Goal: Task Accomplishment & Management: Complete application form

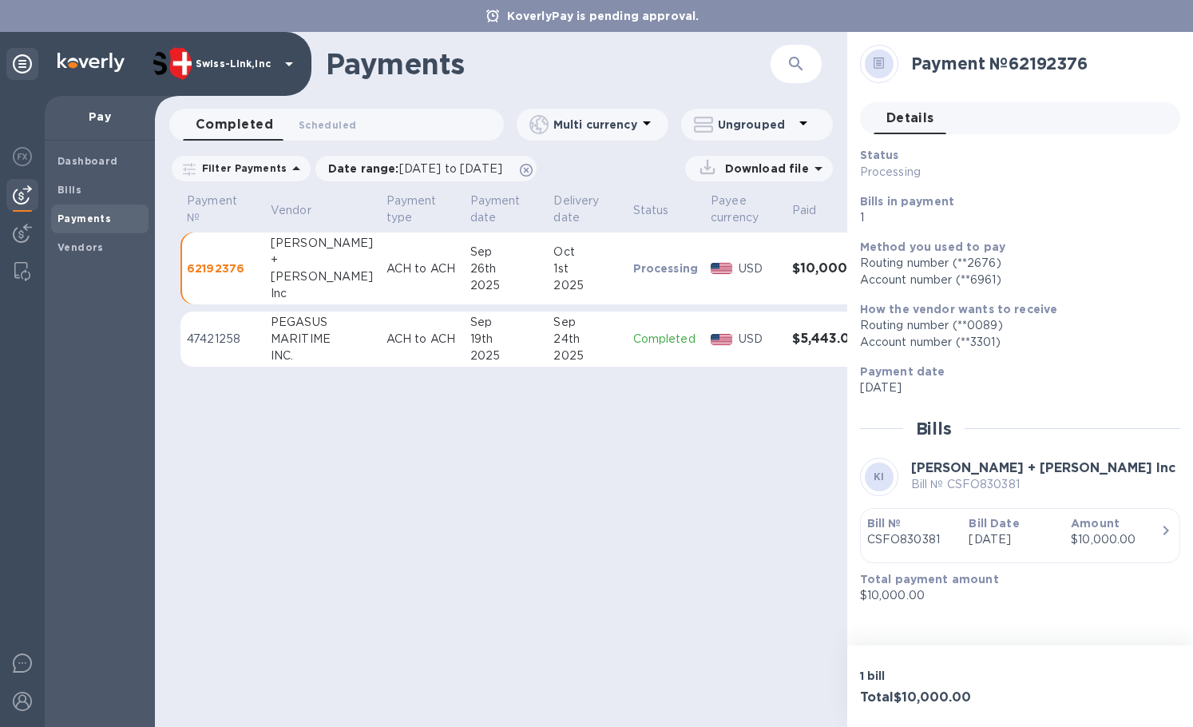
click at [1, 236] on div at bounding box center [22, 411] width 45 height 631
click at [22, 232] on img at bounding box center [22, 233] width 19 height 19
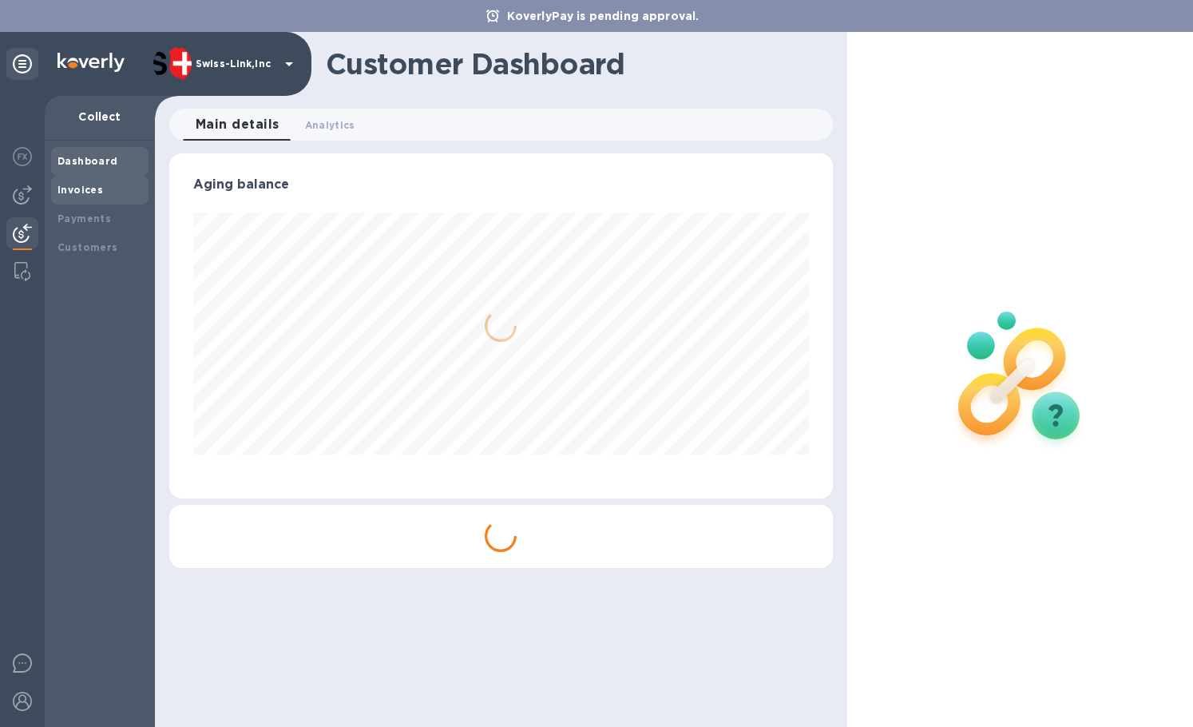
click at [77, 192] on b "Invoices" at bounding box center [80, 190] width 46 height 12
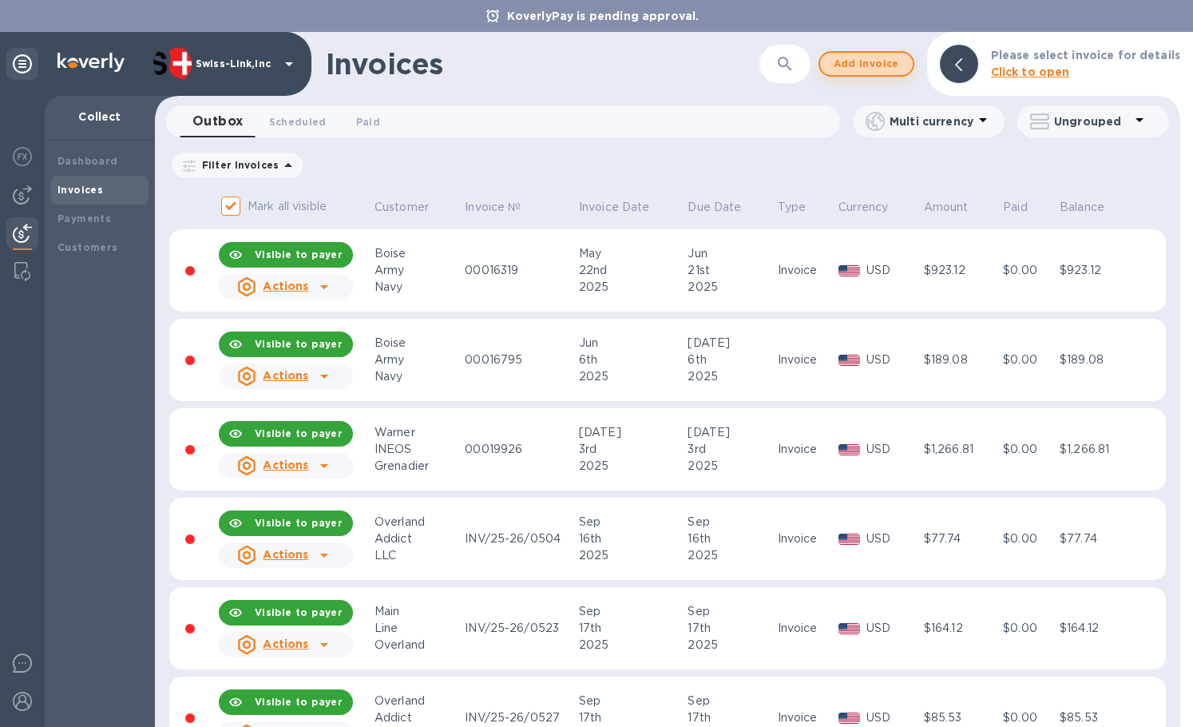
click at [890, 63] on span "Add invoice" at bounding box center [866, 63] width 67 height 19
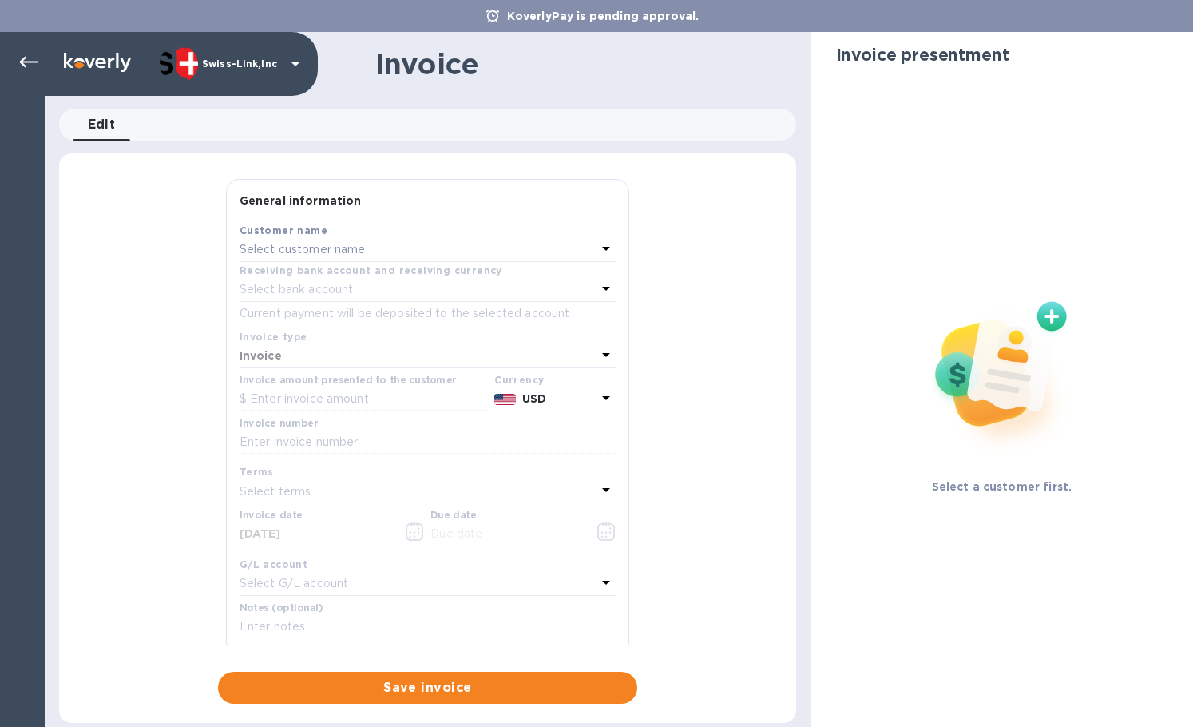
click at [329, 250] on p "Select customer name" at bounding box center [303, 249] width 126 height 17
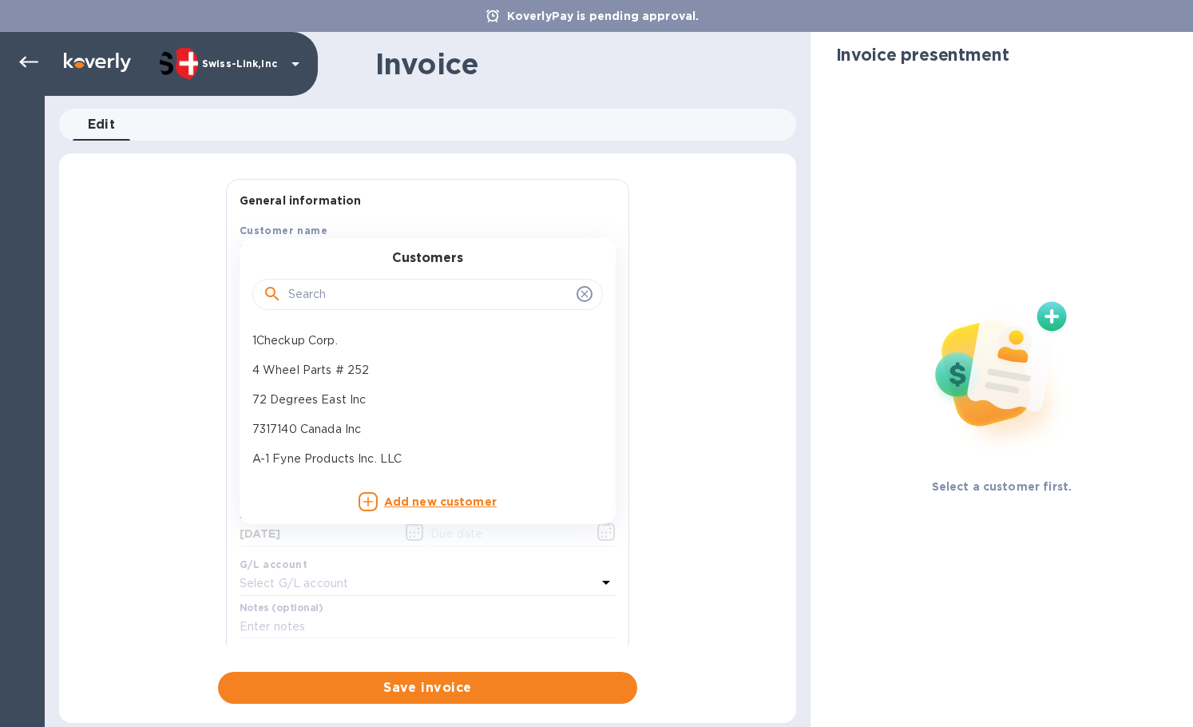
click at [347, 289] on input "text" at bounding box center [429, 295] width 282 height 24
paste input "JB Tools In"
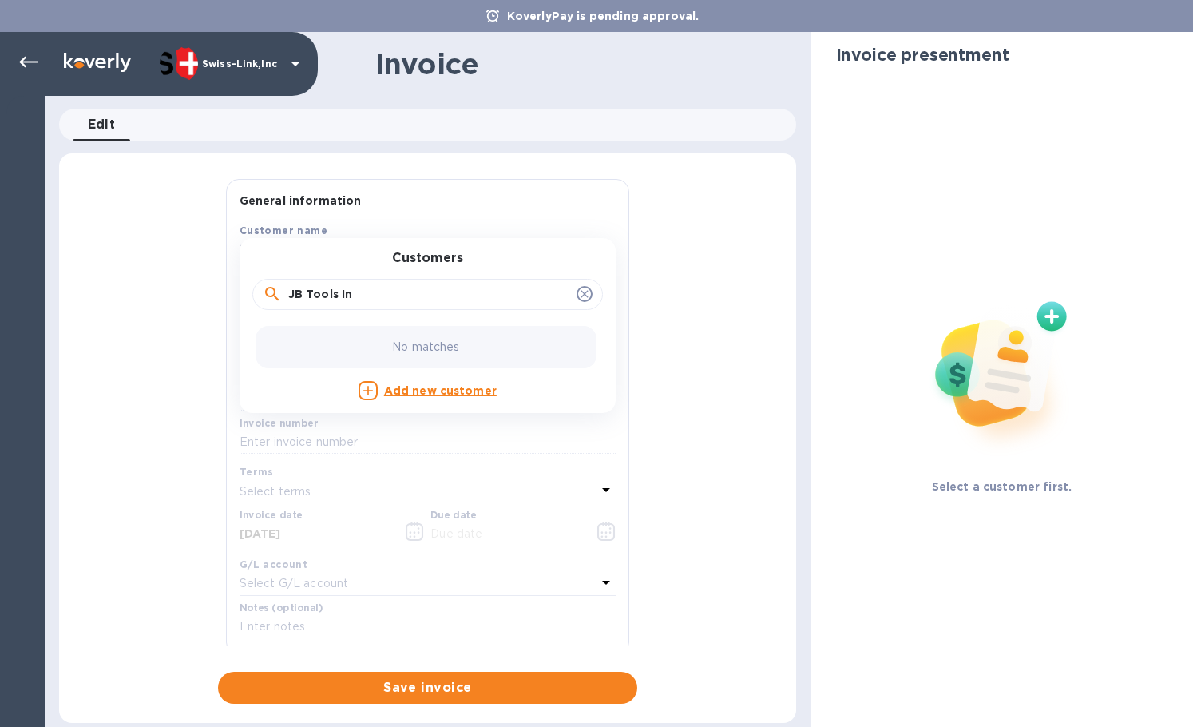
click at [342, 295] on input "JB Tools In" at bounding box center [429, 295] width 282 height 24
drag, startPoint x: 291, startPoint y: 294, endPoint x: 276, endPoint y: 295, distance: 15.2
click at [276, 295] on div "JB Tools" at bounding box center [428, 295] width 330 height 24
type input "JB Tools"
click at [352, 343] on p "JB Tools Inc" at bounding box center [421, 340] width 338 height 17
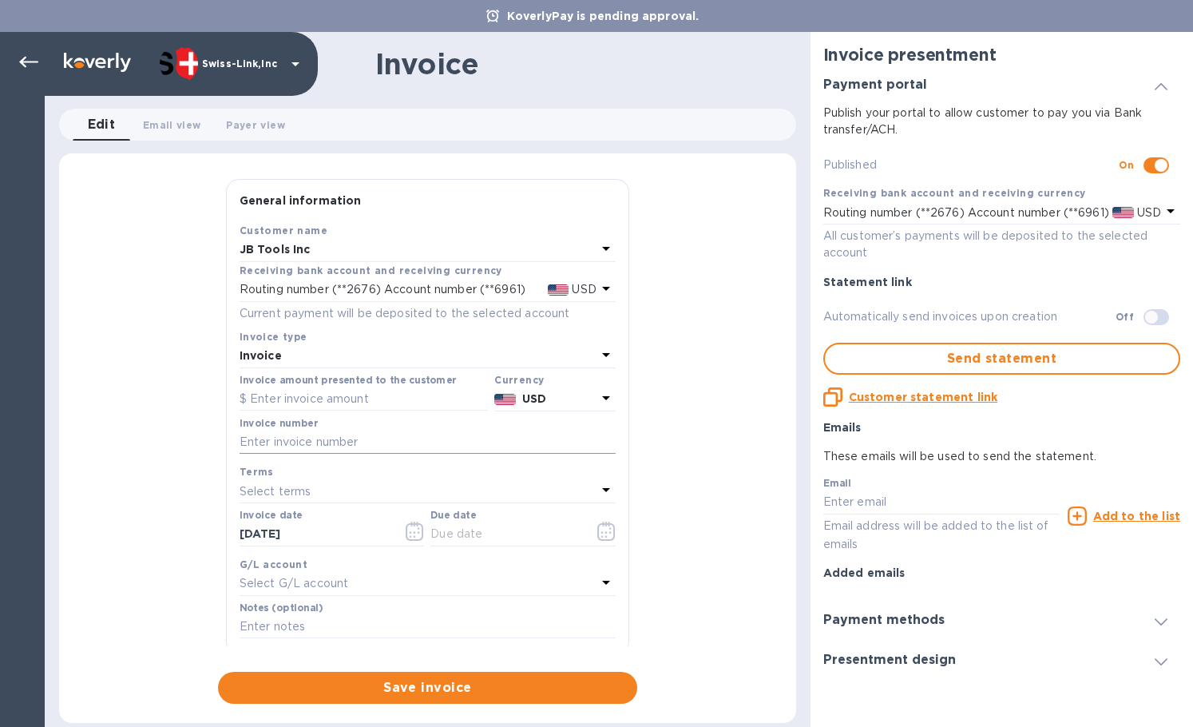
click at [300, 450] on input "text" at bounding box center [428, 442] width 376 height 24
paste input "INV0001401"
type input "INV0001401"
click at [299, 402] on input "text" at bounding box center [364, 399] width 248 height 24
paste input "119.00"
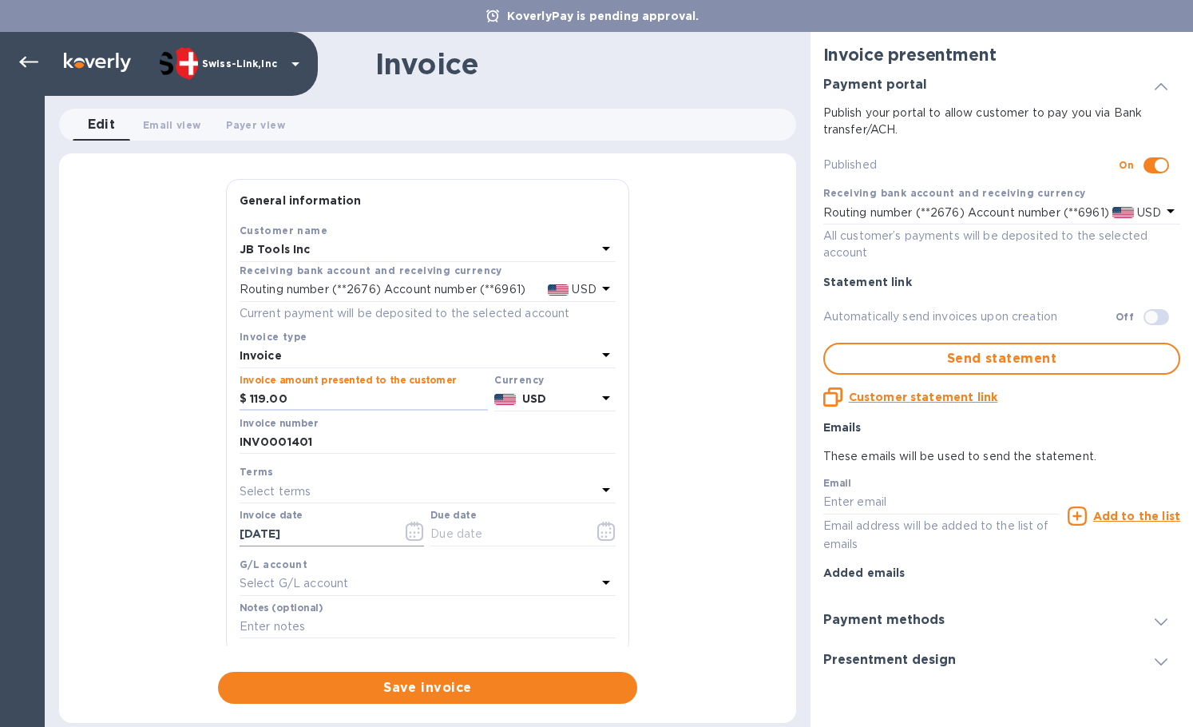
type input "119.00"
drag, startPoint x: 341, startPoint y: 537, endPoint x: 110, endPoint y: 526, distance: 231.0
click at [110, 526] on div "General information Save Customer name JB Tools Inc Receiving bank account and …" at bounding box center [427, 441] width 737 height 525
click at [522, 543] on input "text" at bounding box center [505, 534] width 151 height 24
paste input "[DATE]"
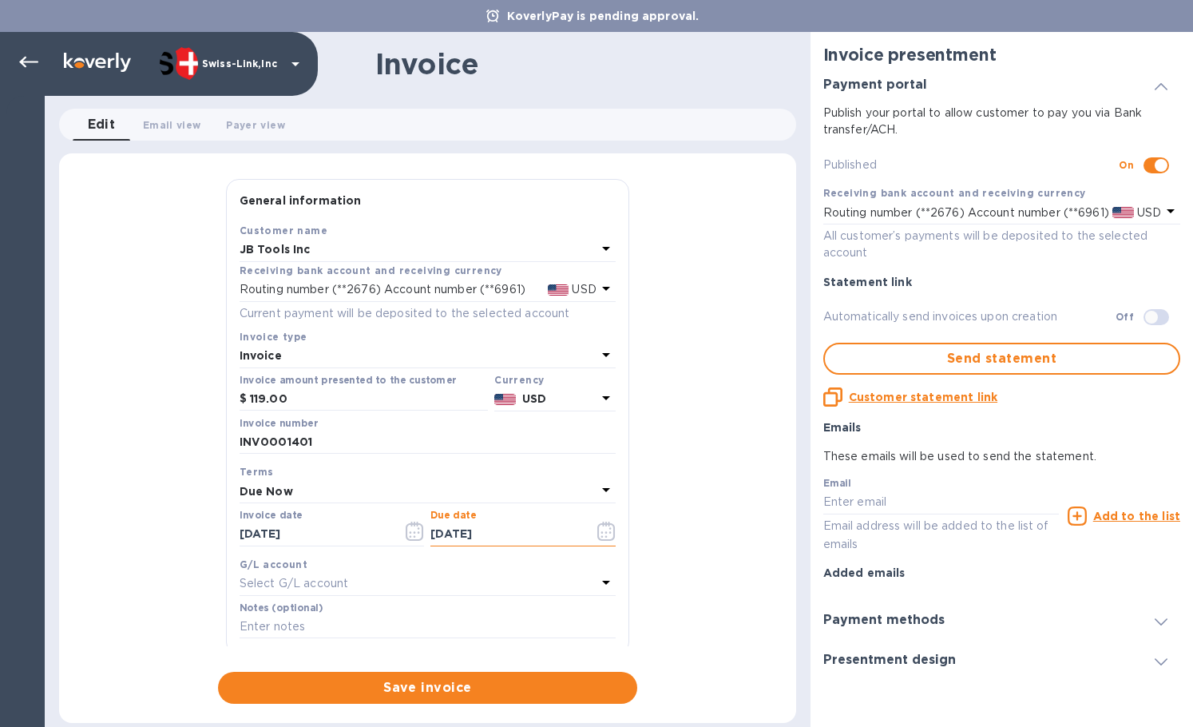
type input "[DATE]"
click at [275, 625] on input "text" at bounding box center [428, 627] width 376 height 24
paste input "BC-SWL-1306340"
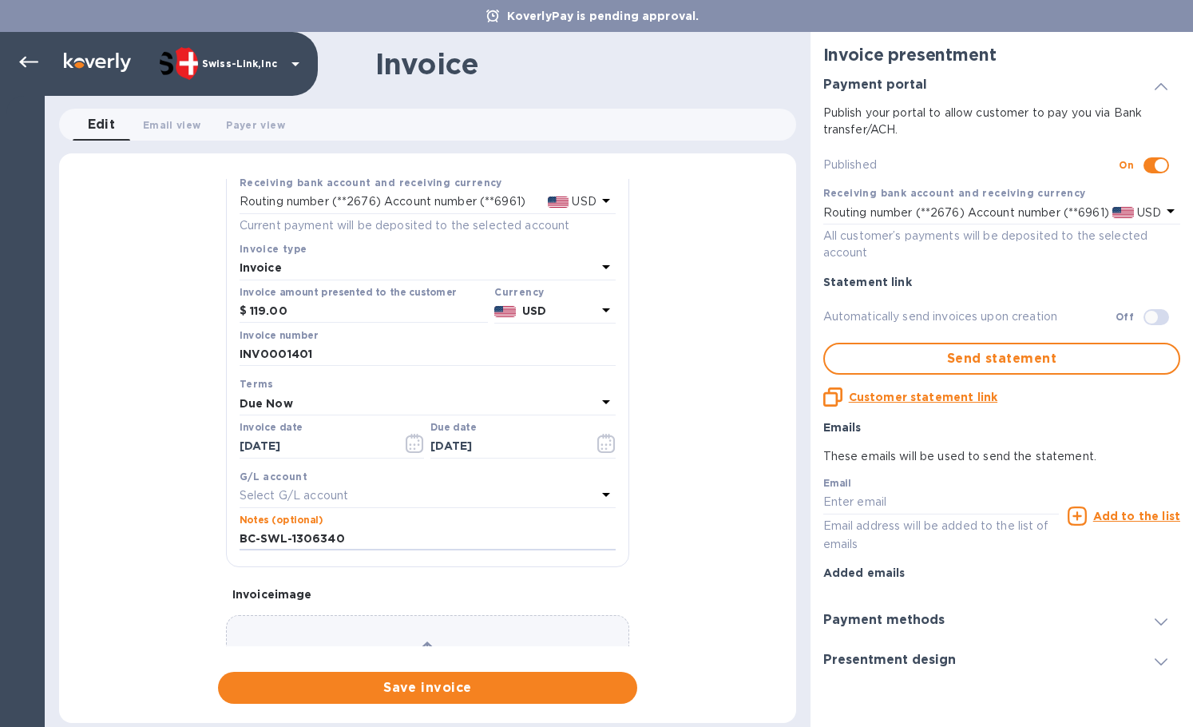
scroll to position [191, 0]
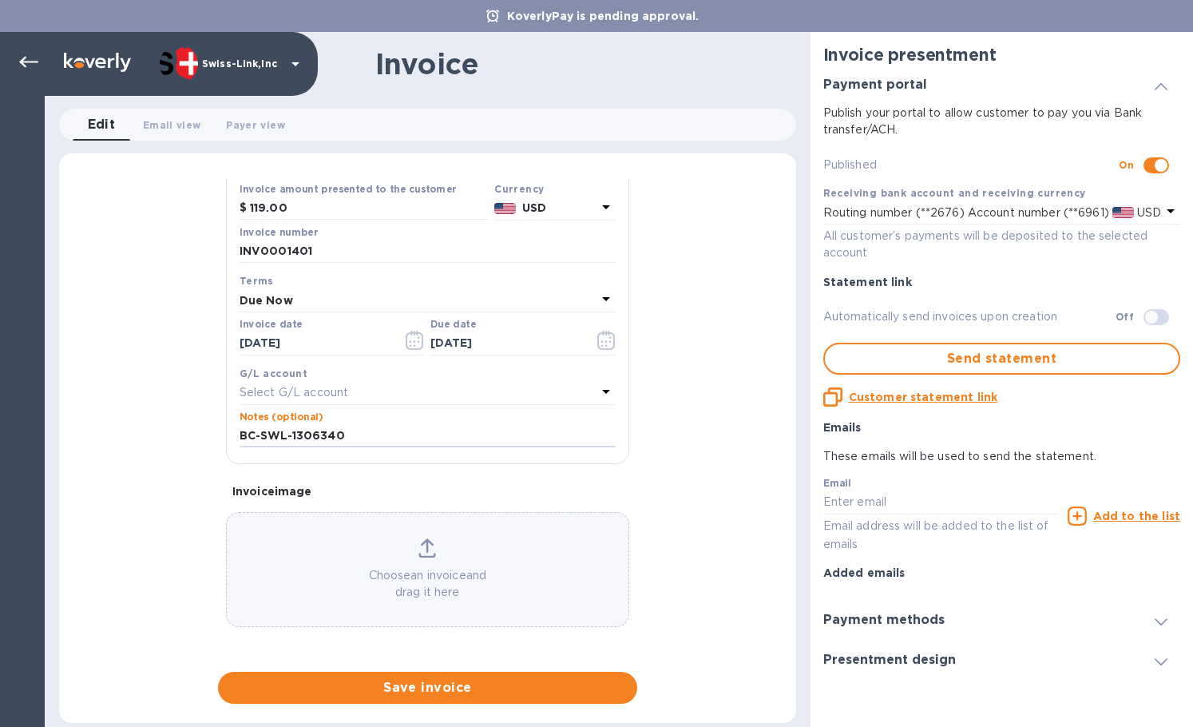
type input "BC-SWL-1306340"
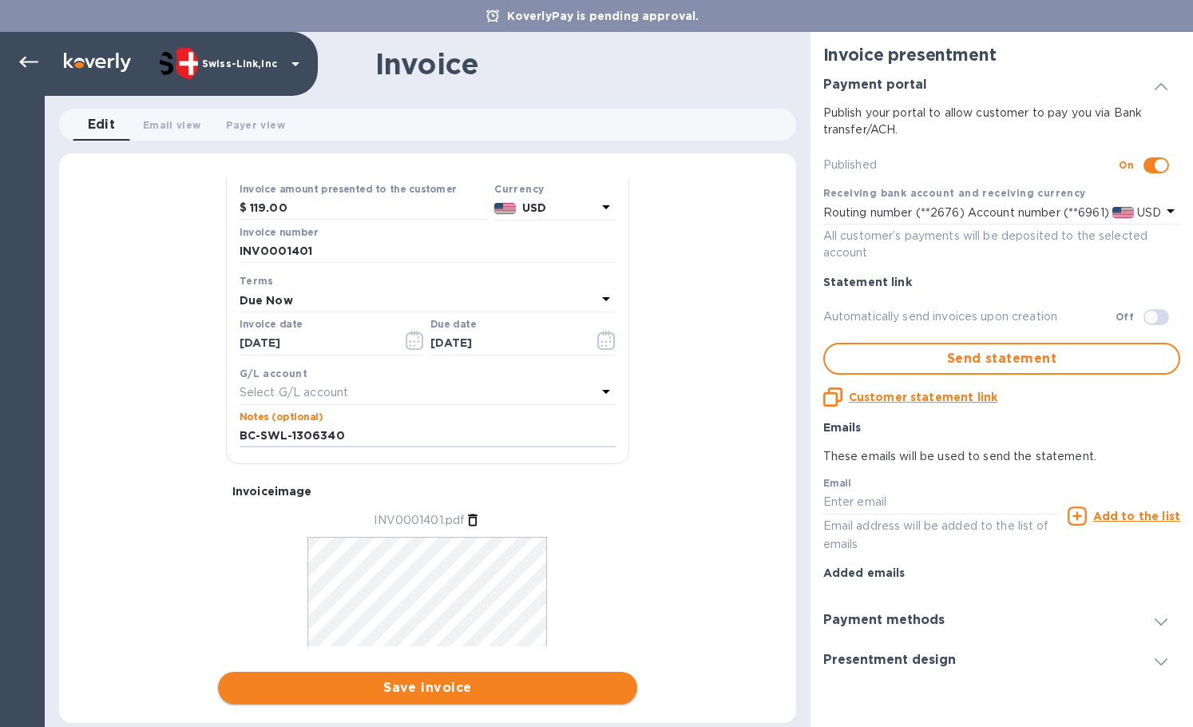
click at [408, 687] on span "Save invoice" at bounding box center [428, 687] width 394 height 19
